Goal: Task Accomplishment & Management: Complete application form

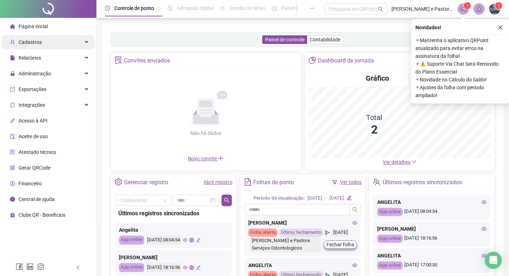
click at [47, 40] on div "Cadastros" at bounding box center [47, 42] width 93 height 14
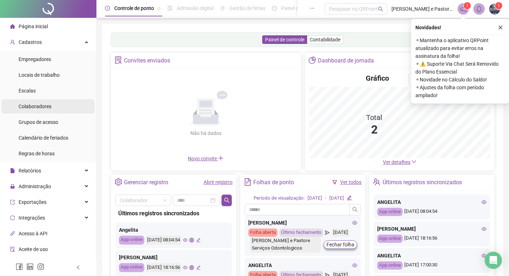
click at [50, 109] on span "Colaboradores" at bounding box center [35, 107] width 33 height 6
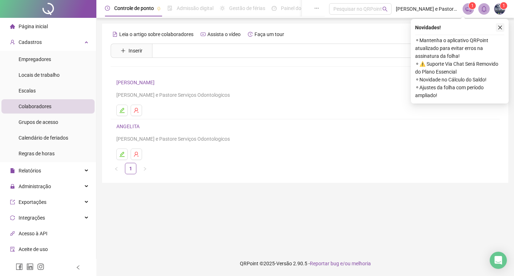
click at [501, 25] on icon "close" at bounding box center [500, 27] width 5 height 5
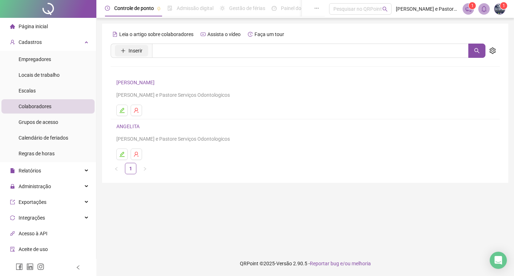
click at [133, 51] on span "Inserir" at bounding box center [135, 51] width 14 height 8
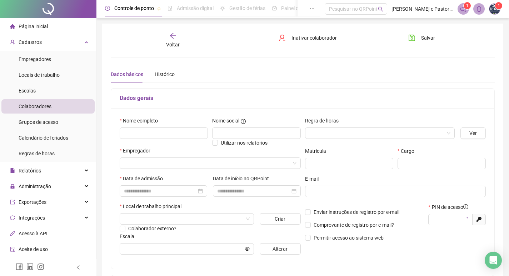
type input "*****"
click at [154, 132] on input "text" at bounding box center [164, 132] width 88 height 11
type input "**********"
click at [242, 127] on input "text" at bounding box center [256, 132] width 88 height 11
type input "***"
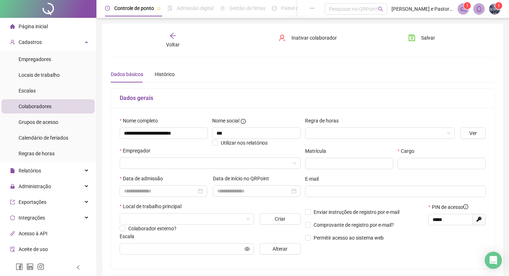
click at [374, 127] on div "Regra de horas" at bounding box center [380, 122] width 150 height 11
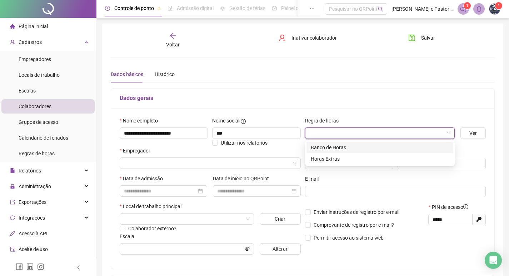
click at [378, 133] on input "search" at bounding box center [376, 133] width 135 height 11
click at [360, 158] on div "Horas Extras" at bounding box center [380, 159] width 138 height 8
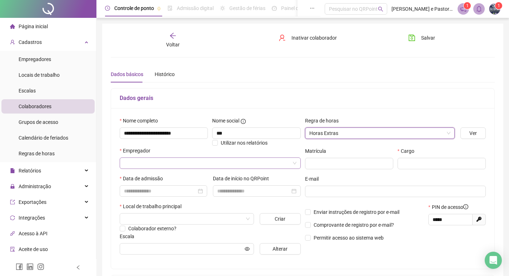
click at [140, 166] on input "search" at bounding box center [207, 163] width 166 height 11
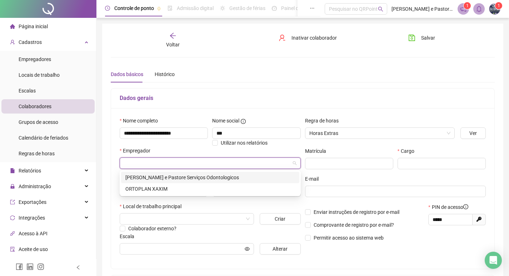
click at [176, 178] on div "[PERSON_NAME] e Pastore Serviços Odontologicos" at bounding box center [210, 177] width 170 height 8
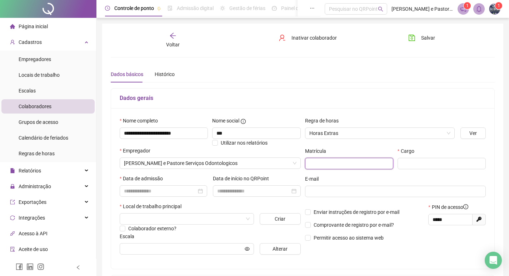
click at [358, 162] on input "text" at bounding box center [349, 163] width 88 height 11
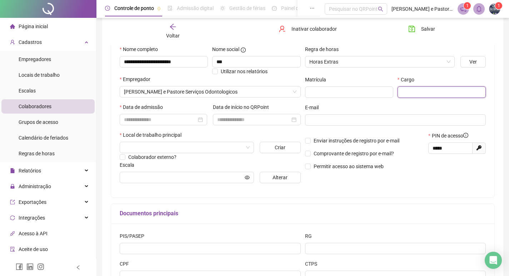
click at [425, 91] on input "text" at bounding box center [441, 91] width 88 height 11
type input "**********"
click at [143, 120] on input at bounding box center [160, 120] width 72 height 8
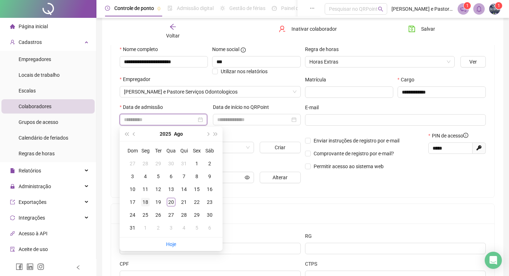
type input "**********"
click at [143, 202] on div "18" at bounding box center [145, 202] width 9 height 9
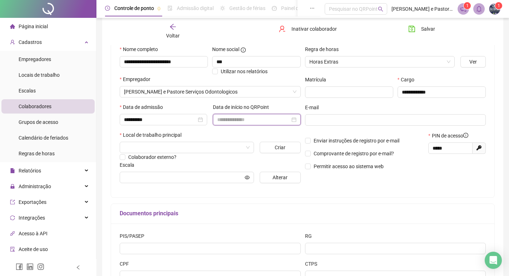
click at [245, 119] on input at bounding box center [253, 120] width 72 height 8
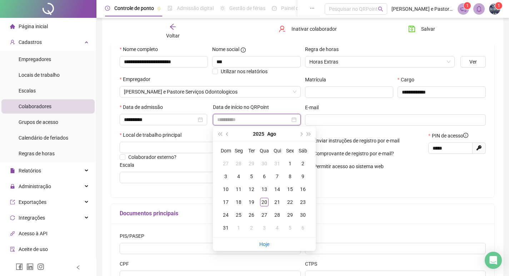
type input "**********"
click at [238, 203] on div "18" at bounding box center [238, 202] width 9 height 9
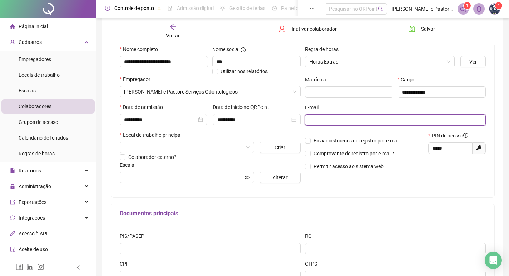
click at [339, 120] on input "text" at bounding box center [394, 120] width 171 height 8
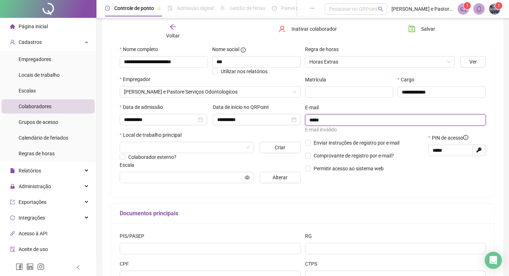
type input "*****"
drag, startPoint x: 335, startPoint y: 121, endPoint x: 282, endPoint y: 123, distance: 52.5
click at [282, 123] on div "**********" at bounding box center [302, 116] width 370 height 143
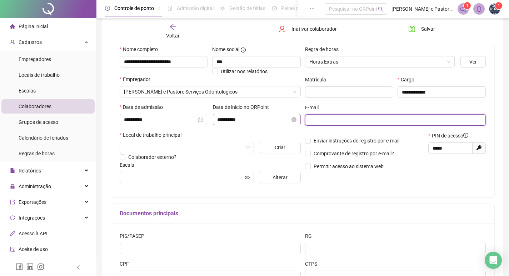
paste input "**********"
type input "**********"
click at [338, 193] on div "**********" at bounding box center [302, 117] width 383 height 161
click at [201, 152] on input "search" at bounding box center [183, 147] width 119 height 11
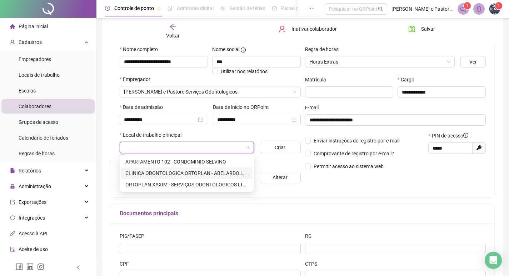
click at [217, 172] on div "CLINICA ODONTOLOGICA ORTOPLAN - ABELARDO LUZ/SC" at bounding box center [186, 173] width 123 height 8
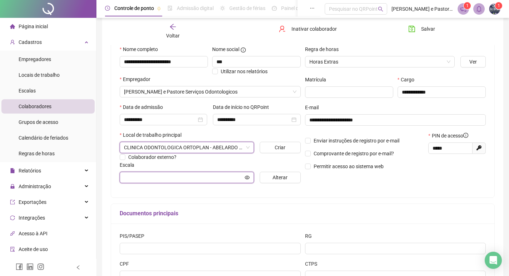
click at [199, 178] on input "text" at bounding box center [183, 177] width 119 height 8
click at [199, 179] on input "text" at bounding box center [183, 177] width 119 height 8
click at [199, 178] on input "text" at bounding box center [183, 177] width 119 height 8
click at [249, 177] on icon "eye" at bounding box center [246, 177] width 5 height 5
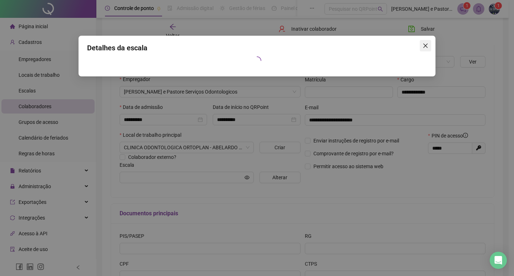
drag, startPoint x: 432, startPoint y: 44, endPoint x: 428, endPoint y: 47, distance: 5.3
click at [431, 44] on div "Detalhes da escala" at bounding box center [257, 56] width 357 height 41
click at [427, 45] on icon "close" at bounding box center [426, 46] width 6 height 6
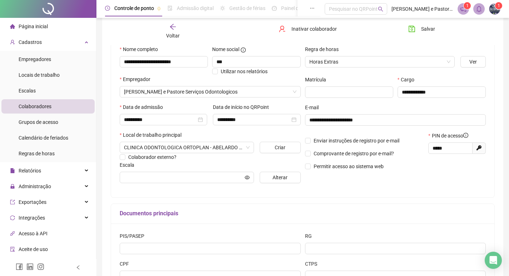
click at [384, 192] on div "**********" at bounding box center [302, 117] width 383 height 161
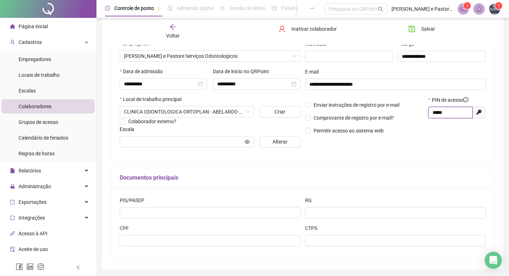
drag, startPoint x: 444, startPoint y: 112, endPoint x: 407, endPoint y: 112, distance: 37.1
click at [407, 112] on div "Enviar instruções de registro por e-mail Comprovante de registro por e-mail? Pe…" at bounding box center [395, 118] width 185 height 44
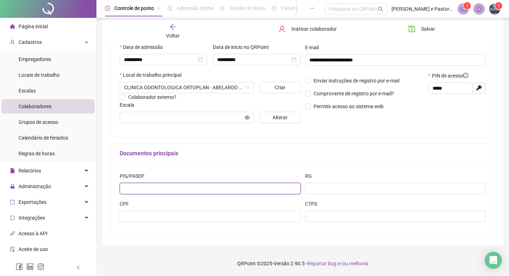
click at [145, 189] on input "text" at bounding box center [210, 188] width 181 height 11
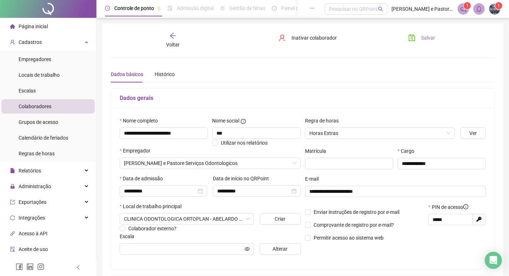
click at [427, 36] on span "Salvar" at bounding box center [428, 38] width 14 height 8
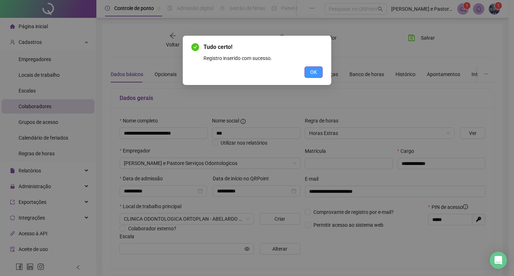
click at [315, 72] on span "OK" at bounding box center [313, 72] width 7 height 8
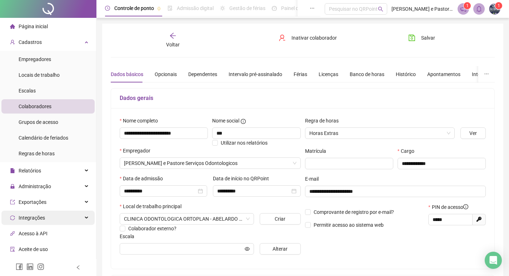
scroll to position [60, 0]
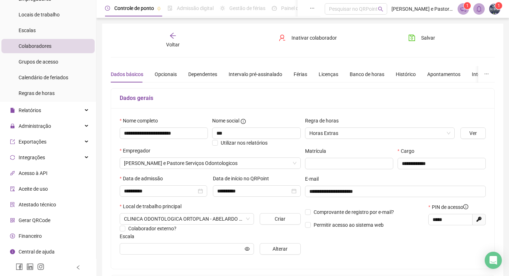
click at [50, 220] on li "Gerar QRCode" at bounding box center [47, 220] width 93 height 14
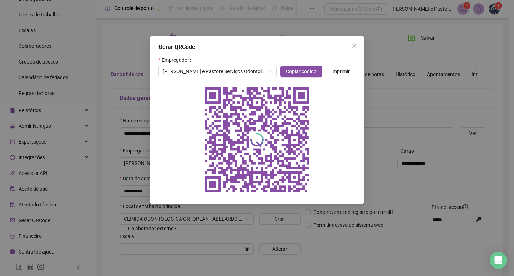
click at [352, 47] on icon "close" at bounding box center [354, 46] width 6 height 6
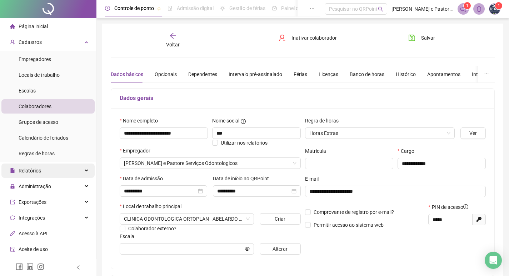
click at [45, 170] on div "Relatórios" at bounding box center [47, 170] width 93 height 14
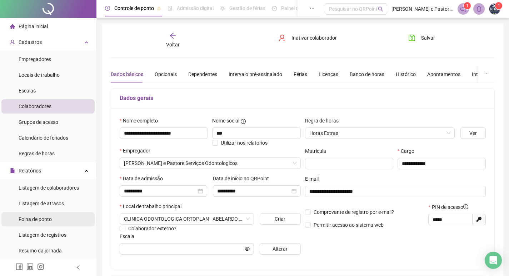
click at [56, 215] on li "Folha de ponto" at bounding box center [47, 219] width 93 height 14
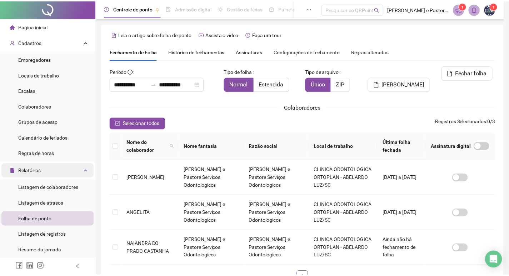
scroll to position [8, 0]
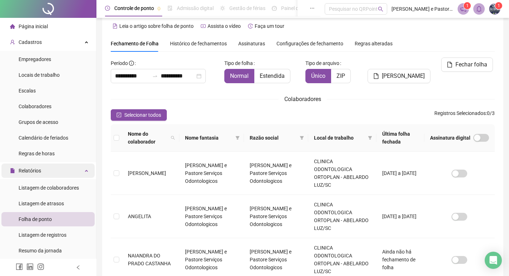
click at [84, 168] on div "Relatórios" at bounding box center [47, 170] width 93 height 14
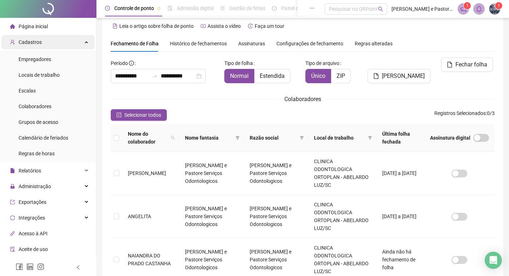
click at [65, 39] on div "Cadastros" at bounding box center [47, 42] width 93 height 14
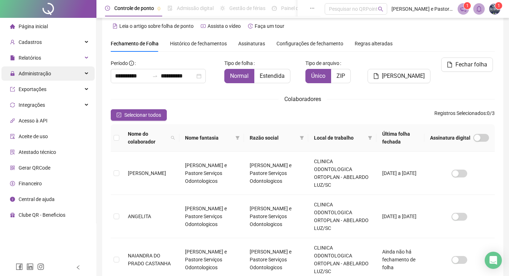
click at [88, 75] on div "Administração" at bounding box center [47, 73] width 93 height 14
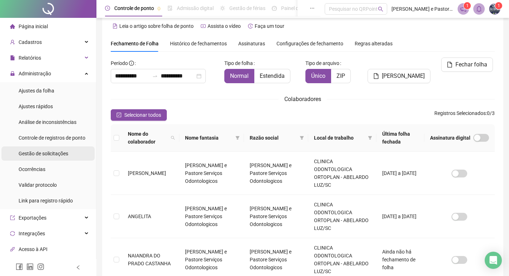
click at [58, 152] on span "Gestão de solicitações" at bounding box center [44, 154] width 50 height 6
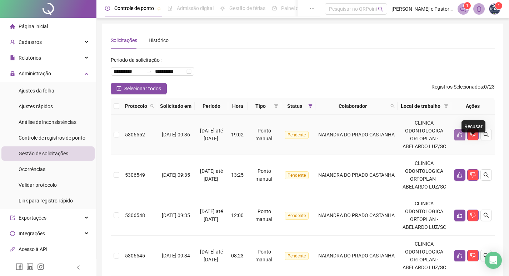
click at [462, 137] on icon "like" at bounding box center [460, 135] width 6 height 6
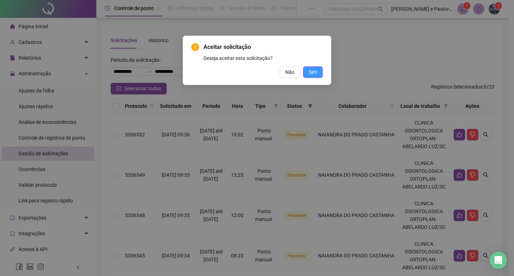
click at [311, 68] on span "Sim" at bounding box center [313, 72] width 8 height 8
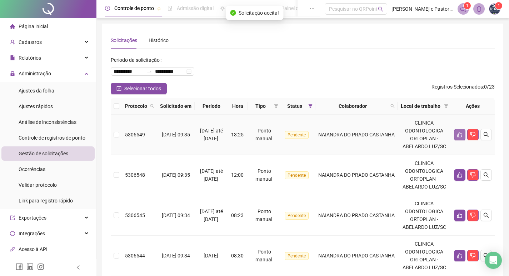
click at [456, 140] on button "button" at bounding box center [459, 134] width 11 height 11
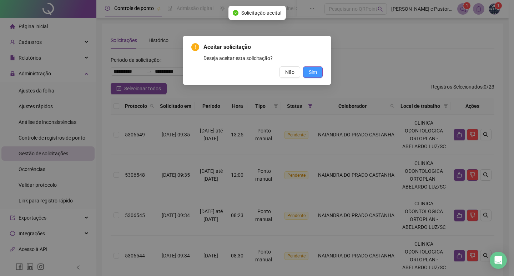
click at [316, 73] on span "Sim" at bounding box center [313, 72] width 8 height 8
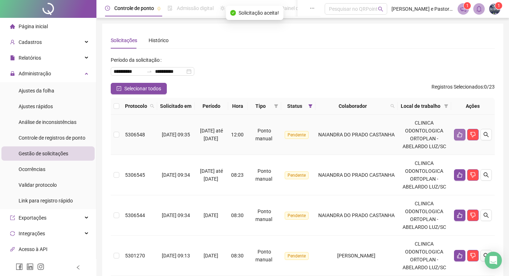
click at [460, 137] on icon "like" at bounding box center [459, 134] width 5 height 5
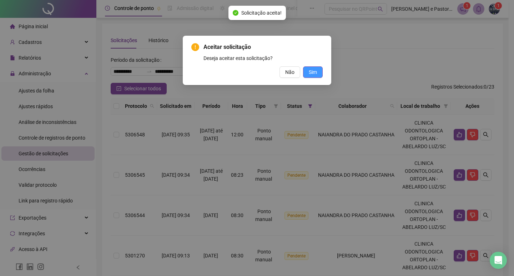
click at [309, 73] on span "Sim" at bounding box center [313, 72] width 8 height 8
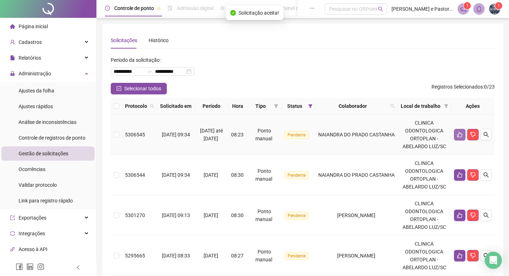
click at [461, 137] on icon "like" at bounding box center [459, 134] width 5 height 5
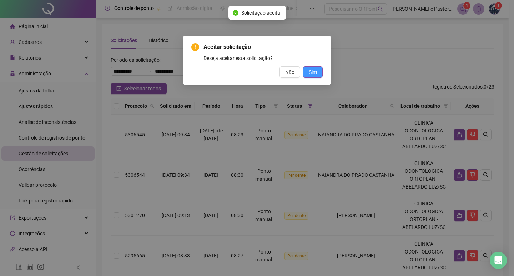
click at [305, 70] on button "Sim" at bounding box center [313, 71] width 20 height 11
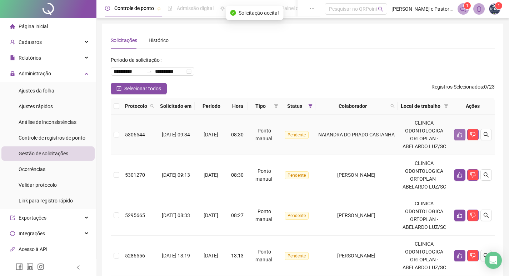
click at [460, 137] on icon "like" at bounding box center [460, 135] width 6 height 6
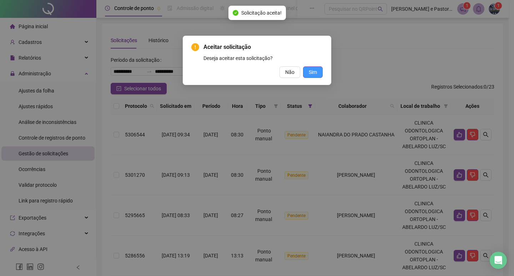
click at [310, 71] on span "Sim" at bounding box center [313, 72] width 8 height 8
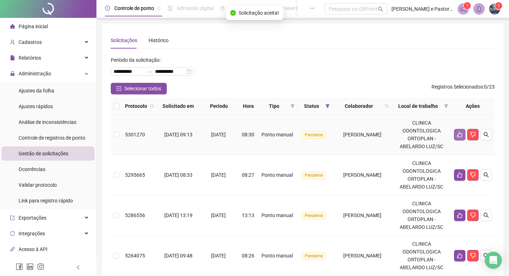
click at [462, 134] on icon "like" at bounding box center [459, 134] width 5 height 5
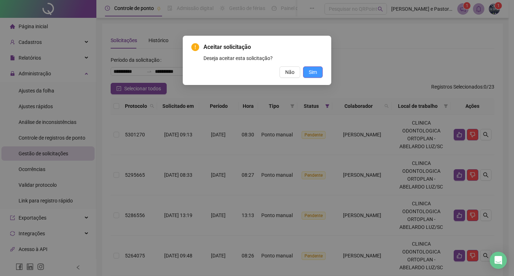
click at [310, 69] on span "Sim" at bounding box center [313, 72] width 8 height 8
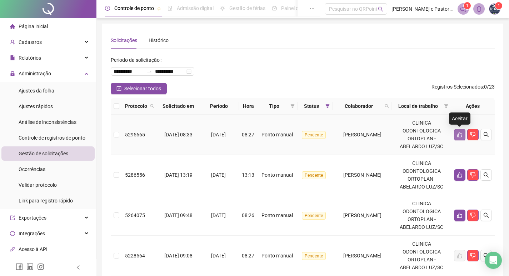
click at [458, 134] on icon "like" at bounding box center [459, 134] width 5 height 5
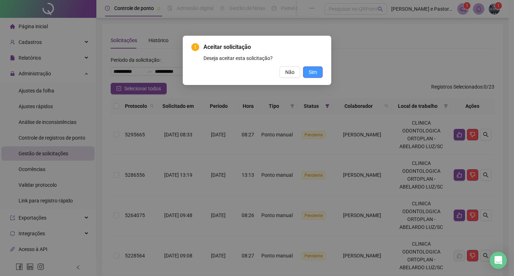
click at [316, 74] on span "Sim" at bounding box center [313, 72] width 8 height 8
click at [314, 72] on span "Sim" at bounding box center [313, 72] width 8 height 8
click at [313, 71] on span "Sim" at bounding box center [313, 72] width 8 height 8
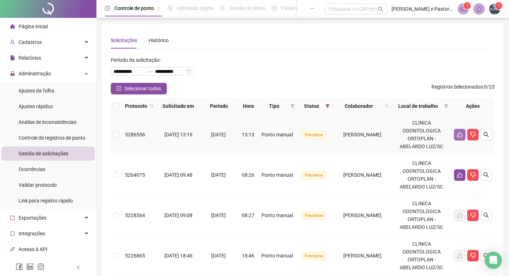
click at [461, 132] on icon "like" at bounding box center [460, 135] width 6 height 6
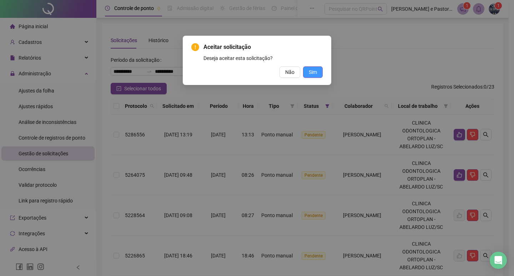
click at [317, 72] on button "Sim" at bounding box center [313, 71] width 20 height 11
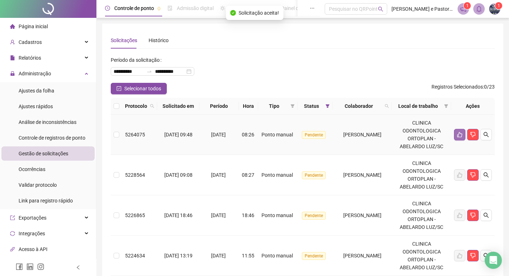
click at [459, 137] on icon "like" at bounding box center [459, 134] width 5 height 5
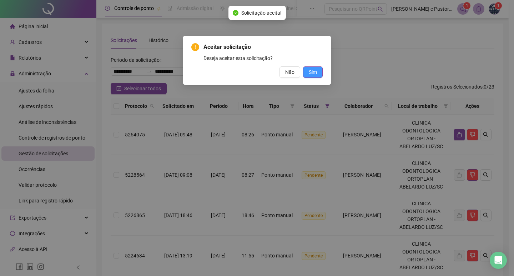
click at [315, 72] on span "Sim" at bounding box center [313, 72] width 8 height 8
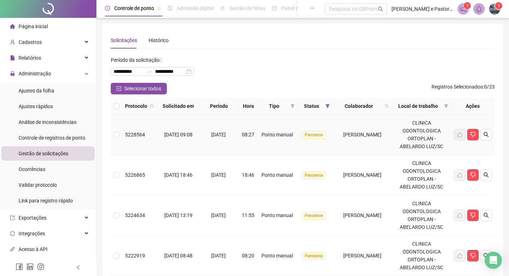
drag, startPoint x: 235, startPoint y: 150, endPoint x: 231, endPoint y: 150, distance: 3.9
drag, startPoint x: 231, startPoint y: 150, endPoint x: 192, endPoint y: 166, distance: 42.1
click at [190, 167] on td "[DATE] 18:46" at bounding box center [178, 175] width 42 height 40
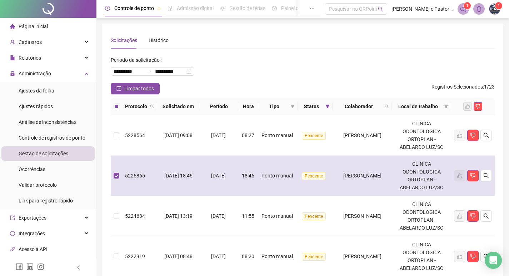
drag, startPoint x: 189, startPoint y: 168, endPoint x: 184, endPoint y: 171, distance: 5.9
drag, startPoint x: 184, startPoint y: 172, endPoint x: 188, endPoint y: 181, distance: 9.9
click at [188, 181] on td "[DATE] 18:46" at bounding box center [178, 176] width 42 height 40
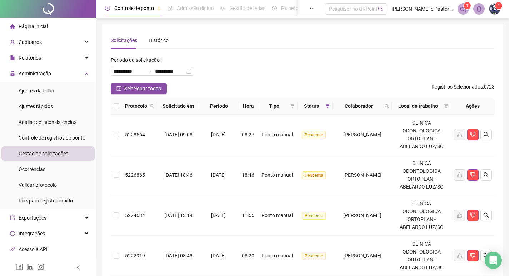
click at [366, 76] on div "**********" at bounding box center [303, 68] width 384 height 29
